Goal: Information Seeking & Learning: Learn about a topic

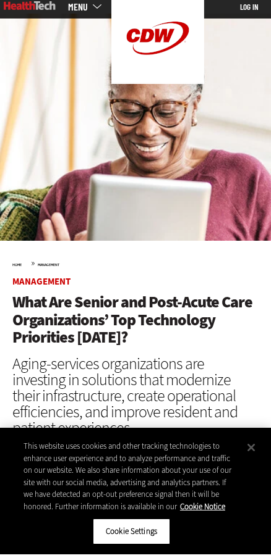
click at [26, 447] on div "This website uses cookies and other tracking technologies to enhance user exper…" at bounding box center [128, 480] width 211 height 72
click at [18, 448] on div "This website uses cookies and other tracking technologies to enhance user exper…" at bounding box center [129, 477] width 231 height 91
click at [8, 443] on div "This website uses cookies and other tracking technologies to enhance user exper…" at bounding box center [135, 495] width 271 height 127
click at [16, 444] on div "This website uses cookies and other tracking technologies to enhance user exper…" at bounding box center [129, 477] width 231 height 91
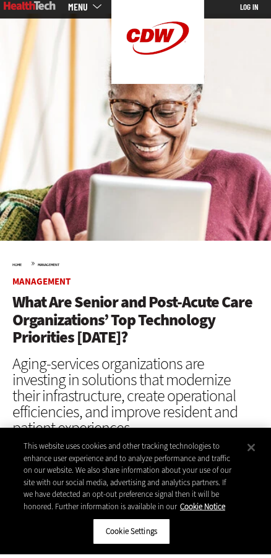
click at [24, 444] on div "This website uses cookies and other tracking technologies to enhance user exper…" at bounding box center [128, 480] width 211 height 72
click at [7, 200] on img at bounding box center [135, 130] width 271 height 227
click at [22, 436] on div "This website uses cookies and other tracking technologies to enhance user exper…" at bounding box center [129, 477] width 231 height 91
click at [23, 437] on div "This website uses cookies and other tracking technologies to enhance user exper…" at bounding box center [129, 477] width 231 height 91
click at [22, 435] on div "This website uses cookies and other tracking technologies to enhance user exper…" at bounding box center [129, 477] width 231 height 91
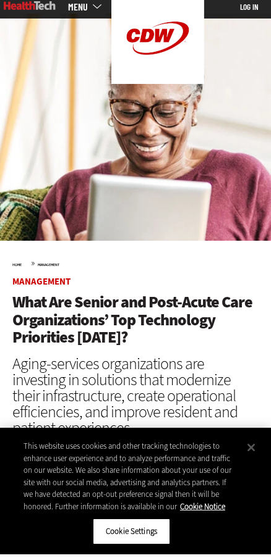
click at [22, 435] on div "This website uses cookies and other tracking technologies to enhance user exper…" at bounding box center [129, 477] width 231 height 91
click at [37, 440] on div "This website uses cookies and other tracking technologies to enhance user exper…" at bounding box center [129, 477] width 231 height 91
click at [5, 195] on img at bounding box center [135, 130] width 271 height 227
click at [32, 436] on div "This website uses cookies and other tracking technologies to enhance user exper…" at bounding box center [129, 477] width 231 height 91
click at [40, 445] on div "This website uses cookies and other tracking technologies to enhance user exper…" at bounding box center [128, 480] width 211 height 72
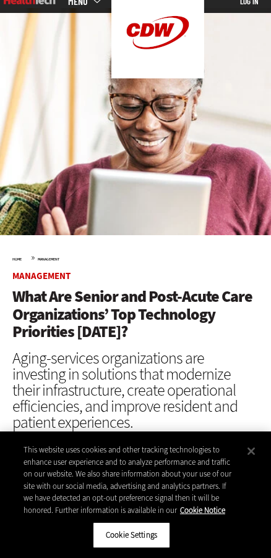
click at [12, 448] on div "This website uses cookies and other tracking technologies to enhance user exper…" at bounding box center [135, 495] width 271 height 127
click at [20, 473] on div "This website uses cookies and other tracking technologies to enhance user exper…" at bounding box center [129, 477] width 231 height 91
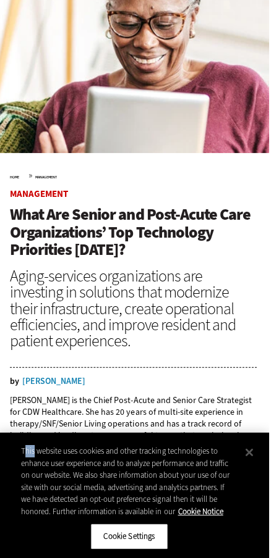
scroll to position [99, 0]
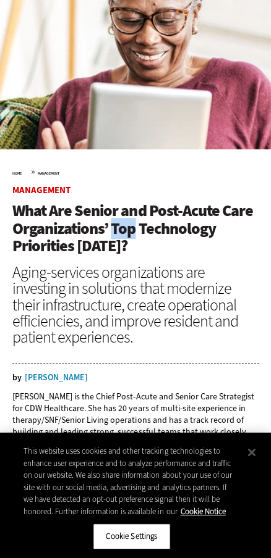
click at [117, 231] on span "What Are Senior and Post-Acute Care Organizations’ Top Technology Priorities [D…" at bounding box center [132, 228] width 240 height 56
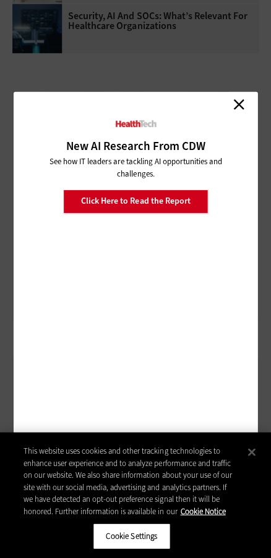
scroll to position [4125, 0]
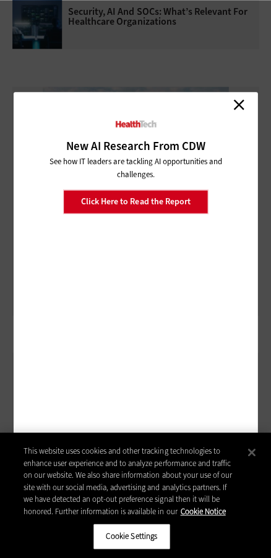
click at [230, 114] on link "Close" at bounding box center [238, 104] width 19 height 19
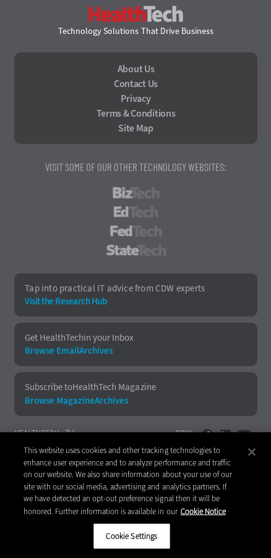
scroll to position [5041, 0]
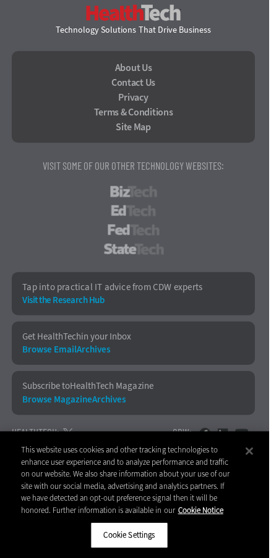
scroll to position [5088, 0]
